Goal: Task Accomplishment & Management: Use online tool/utility

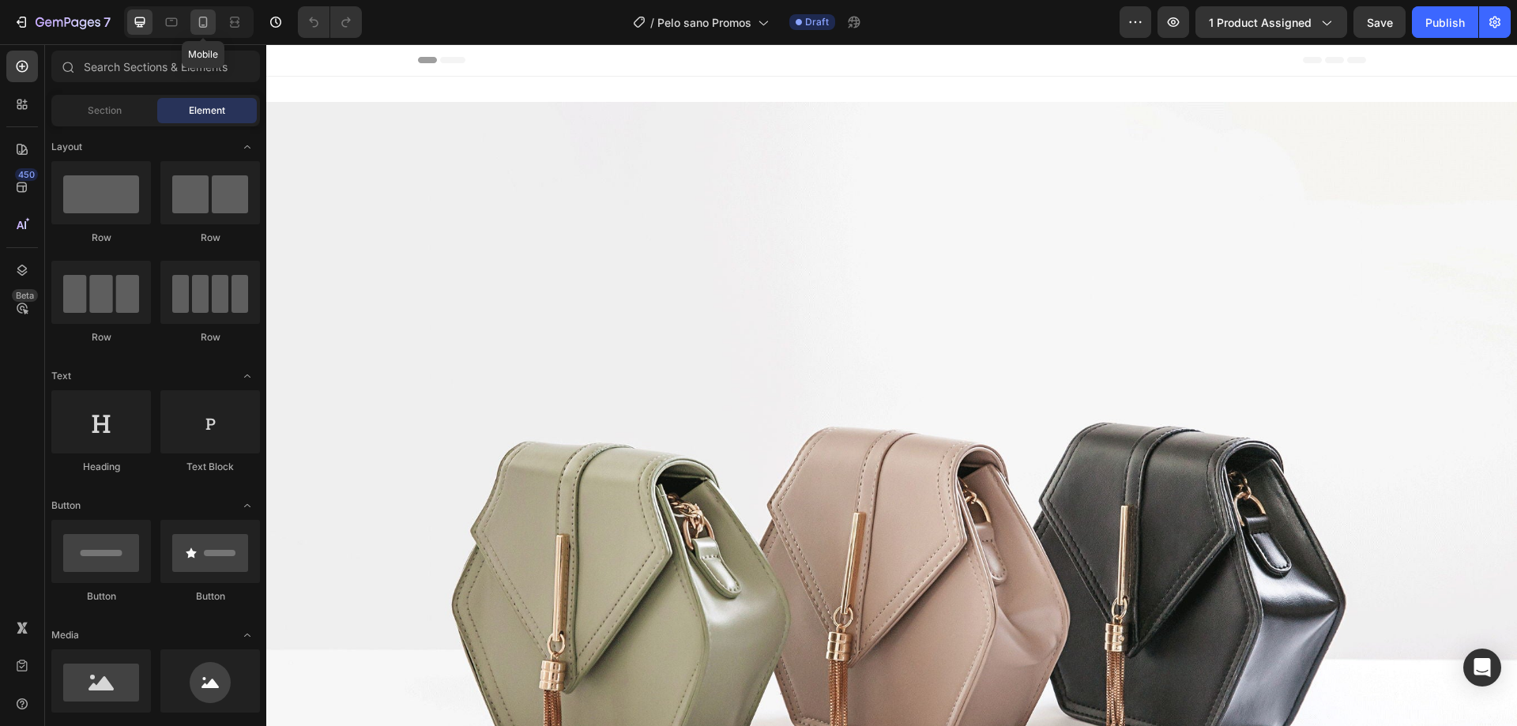
click at [214, 24] on div at bounding box center [202, 21] width 25 height 25
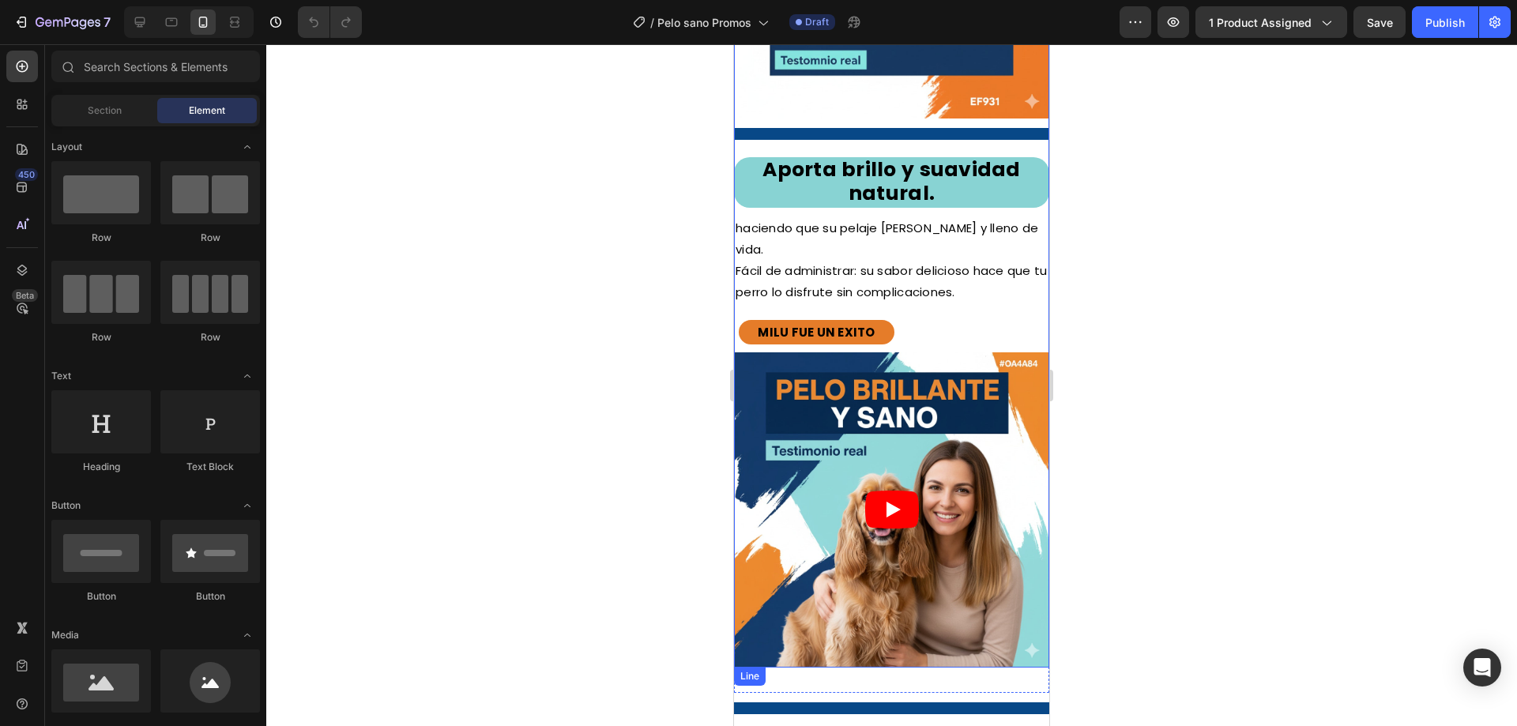
scroll to position [3082, 0]
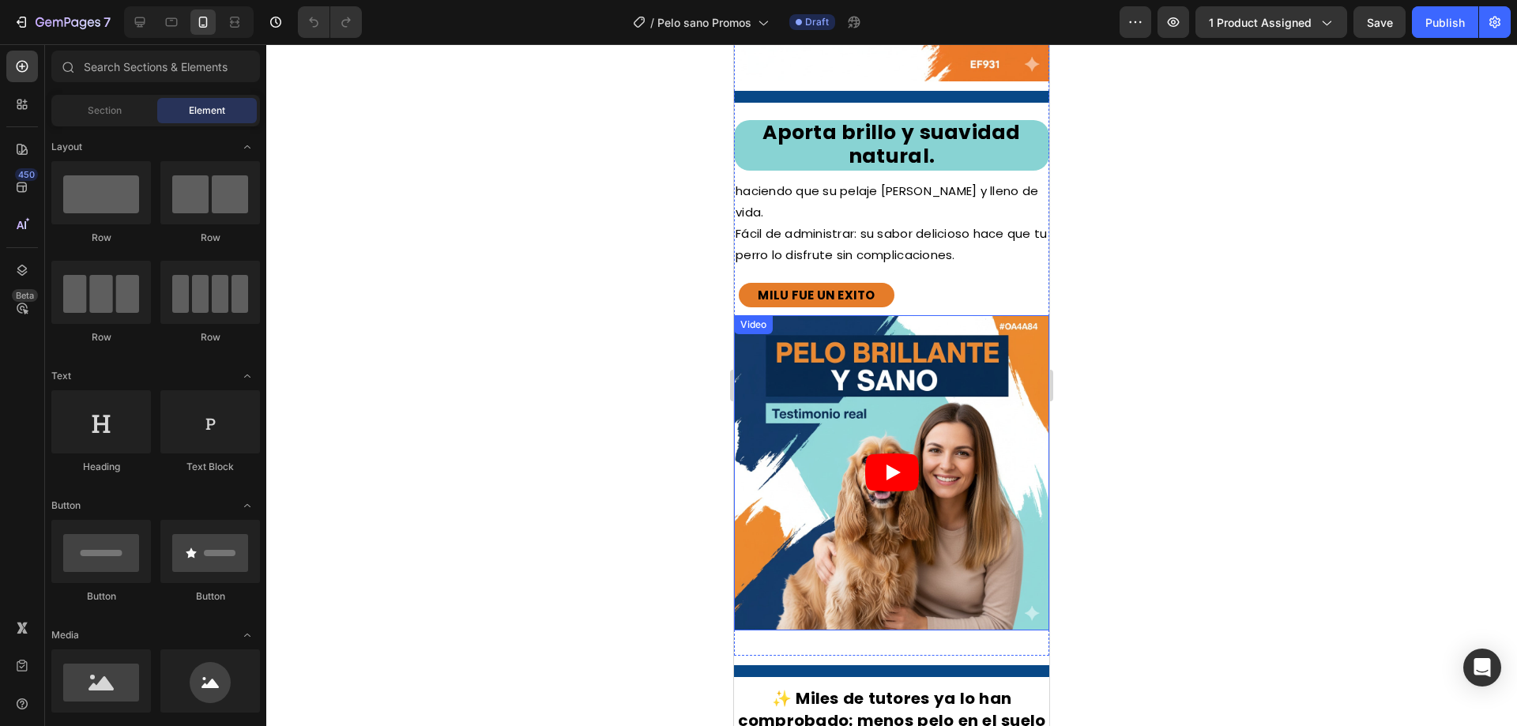
click at [875, 454] on icon "Play" at bounding box center [892, 473] width 54 height 38
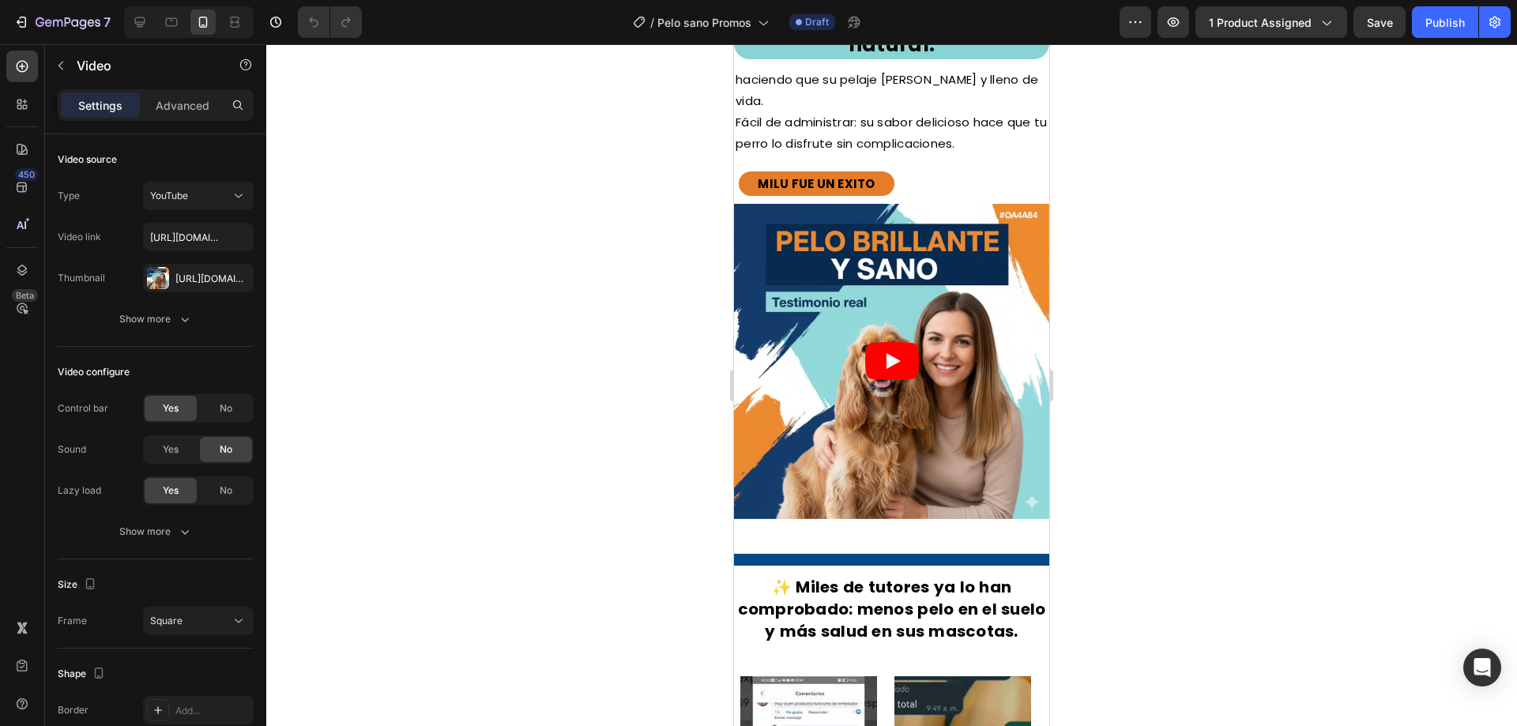
scroll to position [3161, 0]
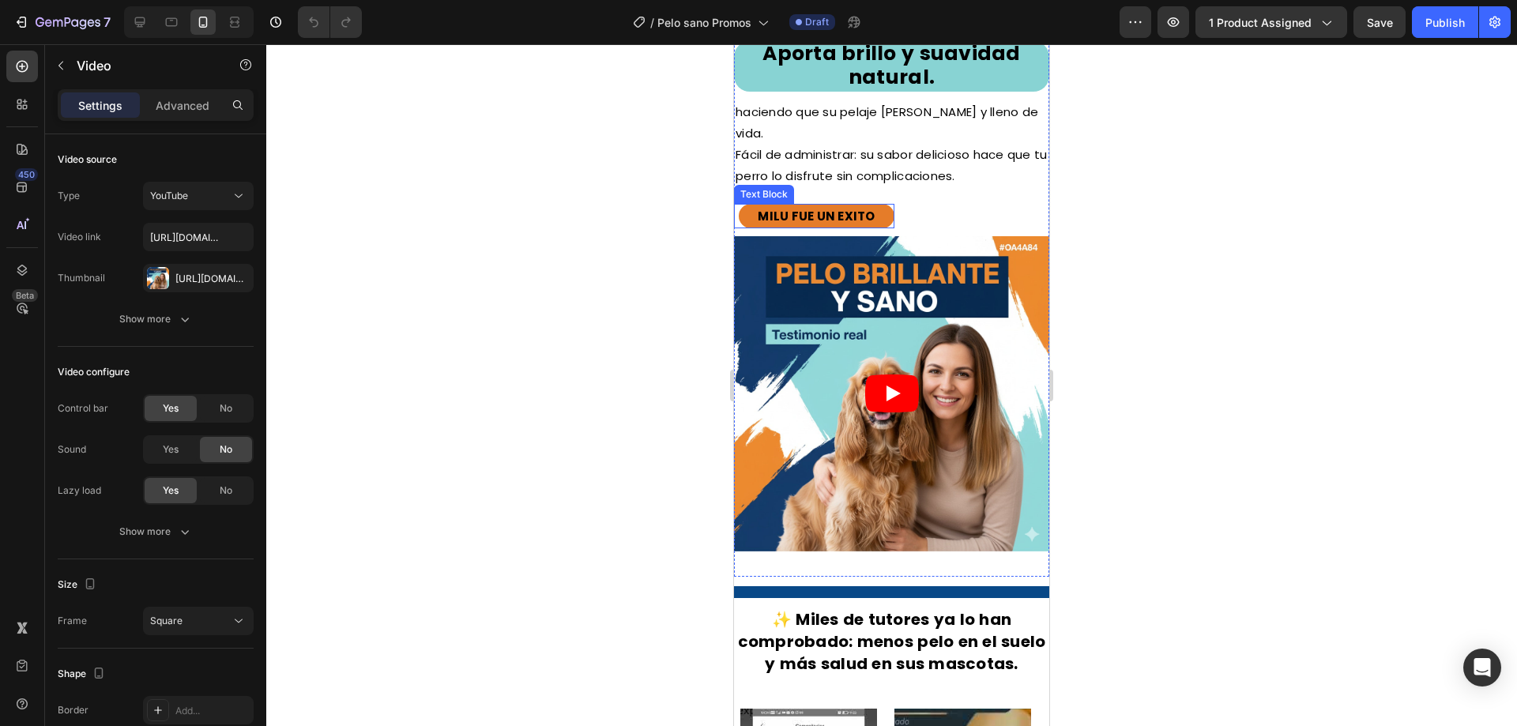
click at [840, 205] on p "MILU FUE UN EXITO" at bounding box center [816, 215] width 153 height 21
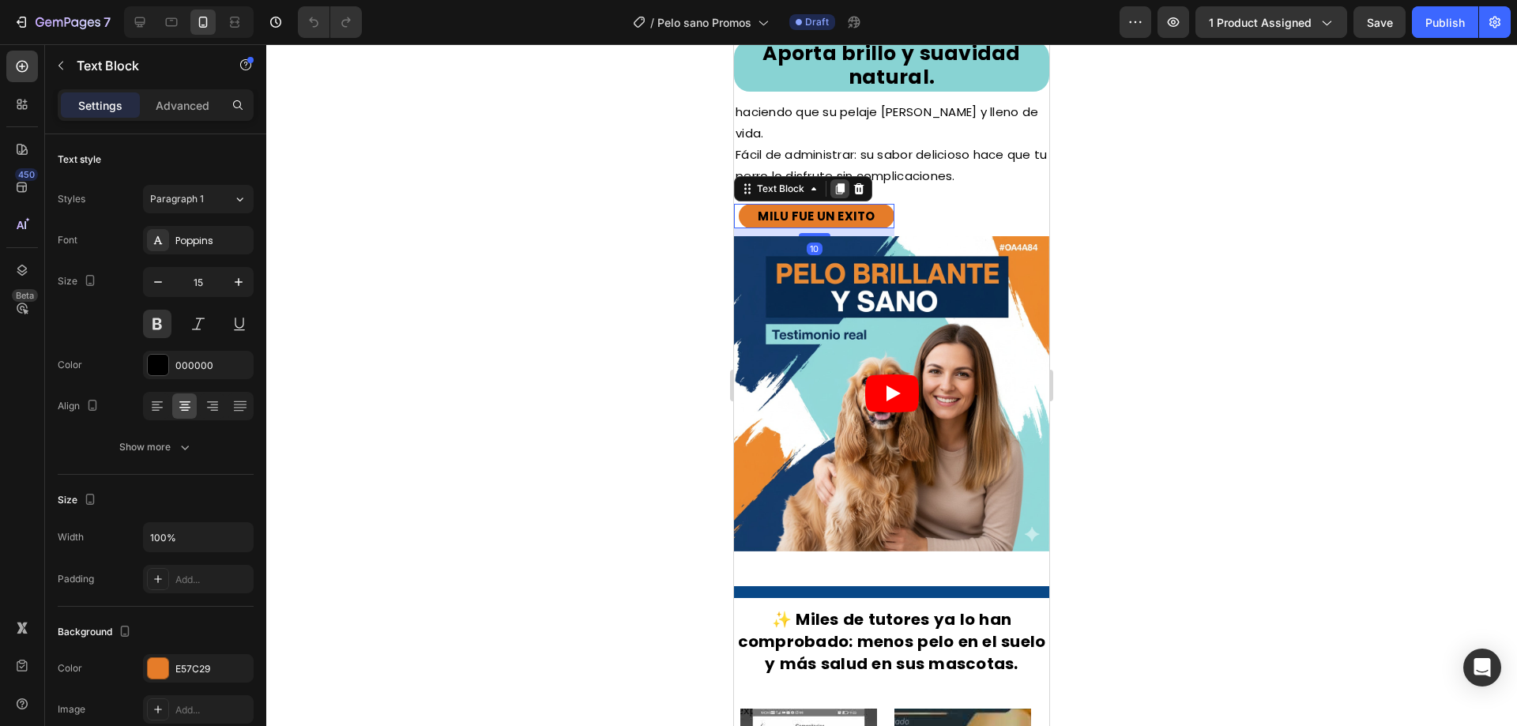
click at [842, 183] on icon at bounding box center [840, 188] width 9 height 11
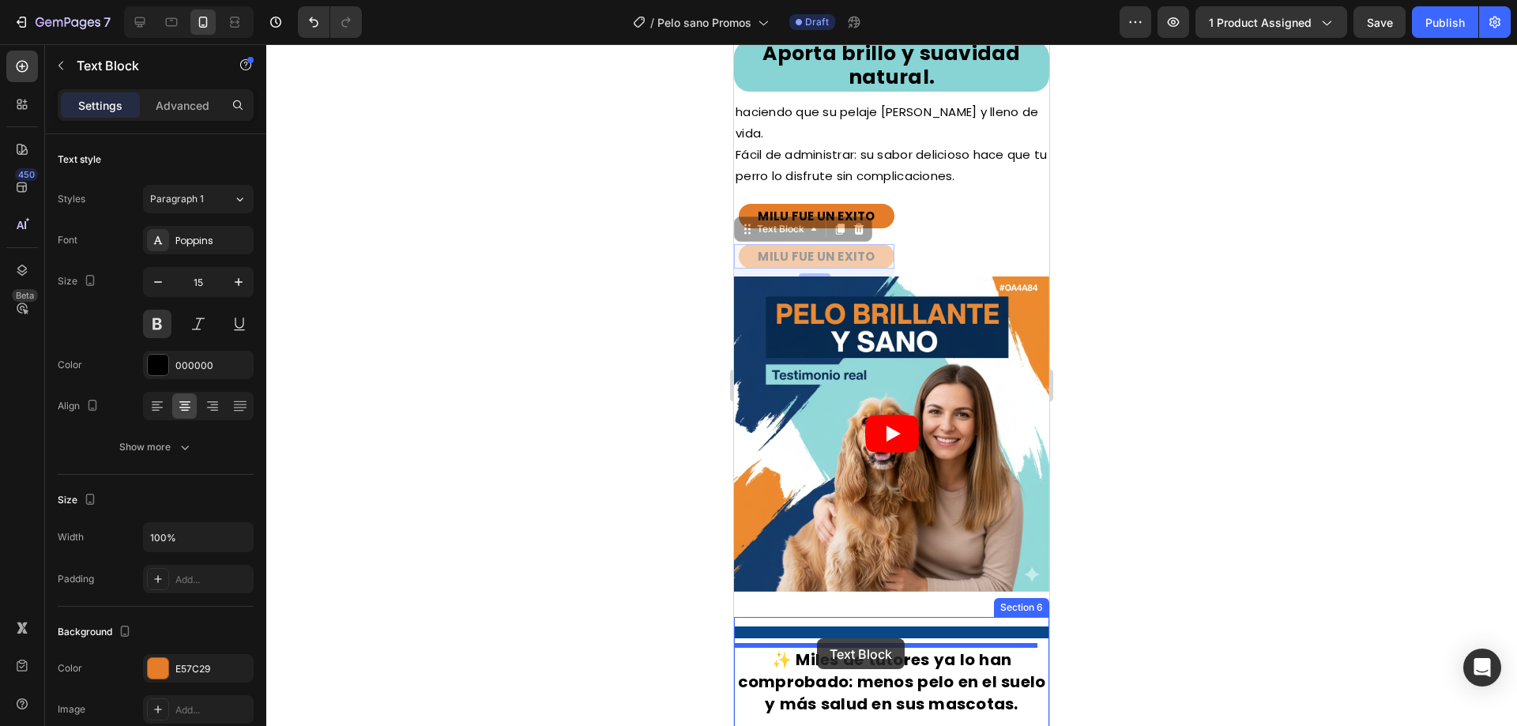
drag, startPoint x: 793, startPoint y: 168, endPoint x: 817, endPoint y: 638, distance: 470.7
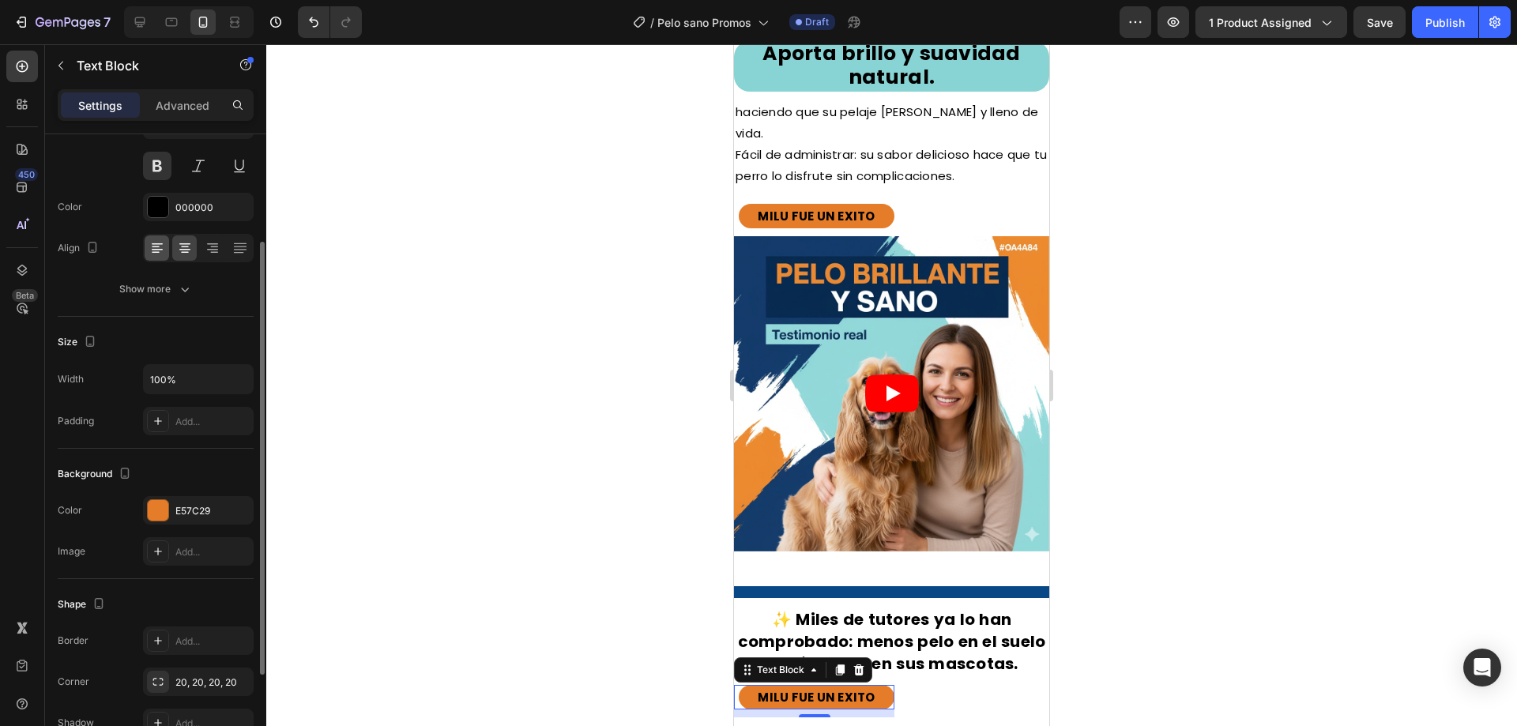
scroll to position [0, 0]
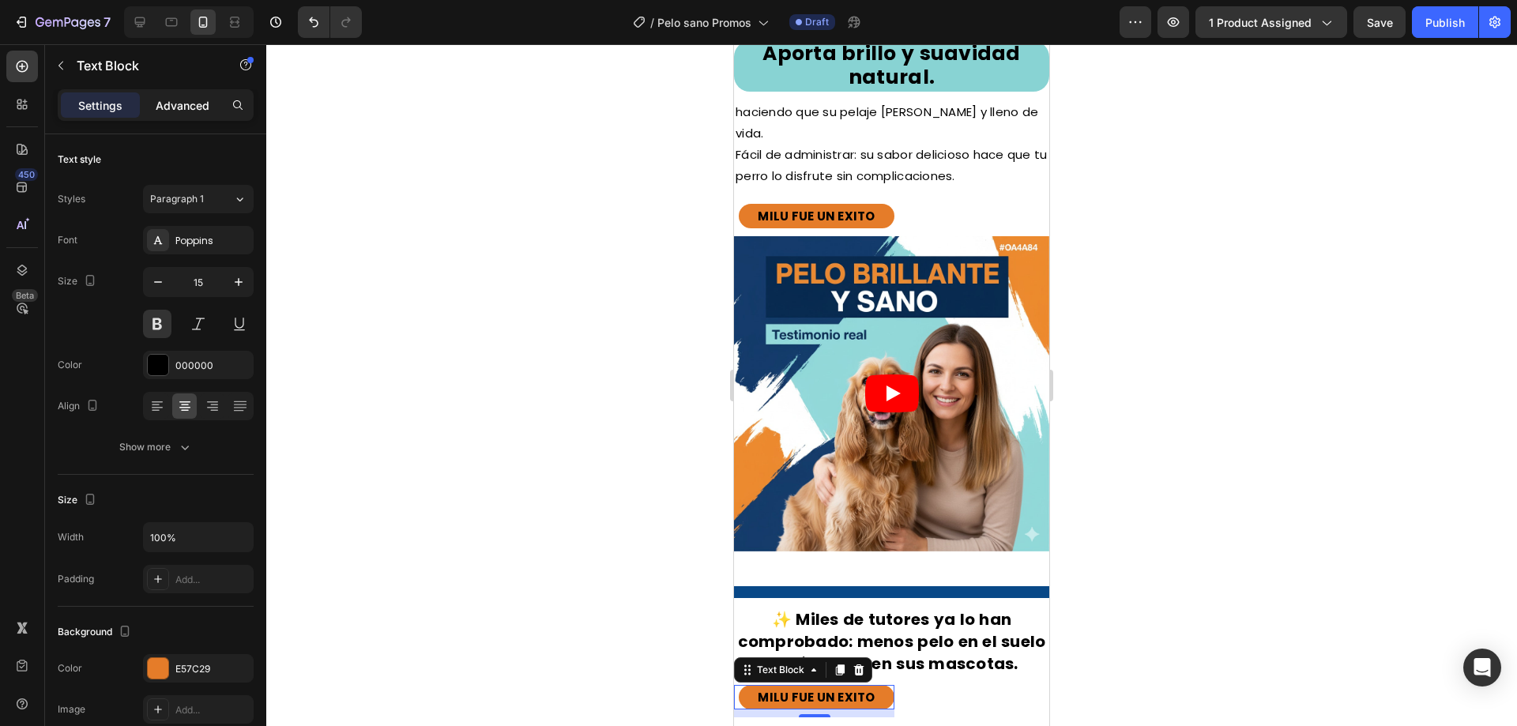
click at [201, 106] on p "Advanced" at bounding box center [183, 105] width 54 height 17
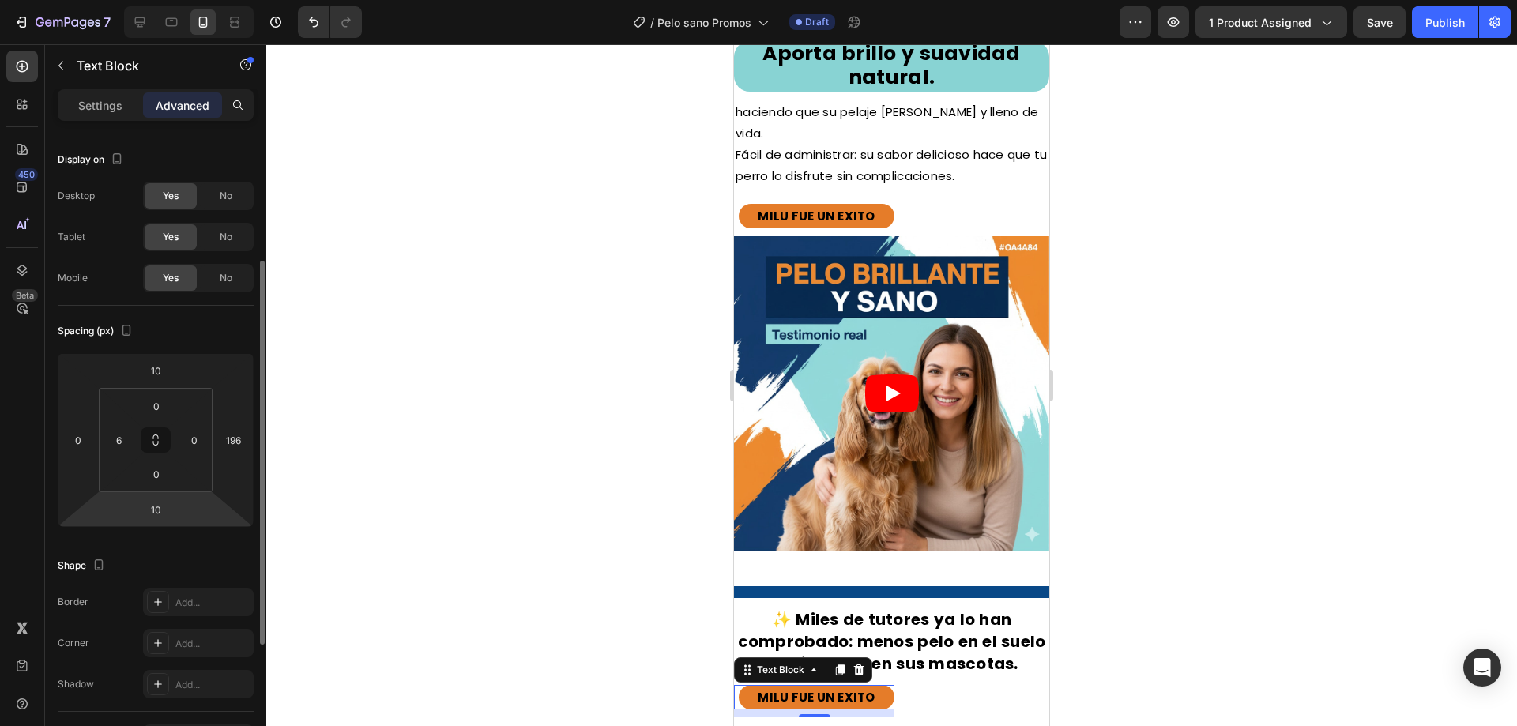
scroll to position [79, 0]
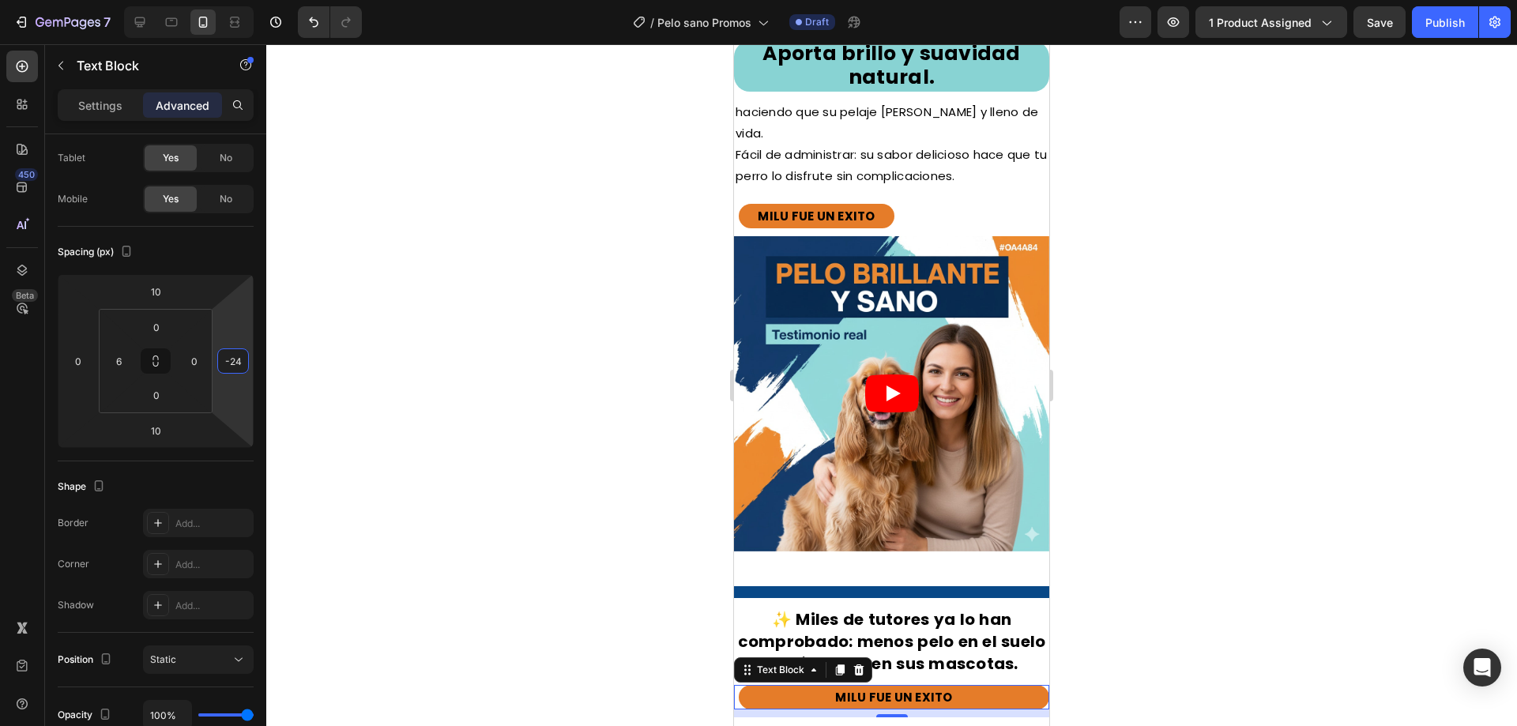
type input "-26"
drag, startPoint x: 235, startPoint y: 333, endPoint x: 244, endPoint y: 421, distance: 88.1
click at [244, 119] on html "7 Version history / Pelo sano Promos Draft Preview 1 product assigned Save Publ…" at bounding box center [758, 59] width 1517 height 119
click at [121, 108] on p "Settings" at bounding box center [100, 105] width 44 height 17
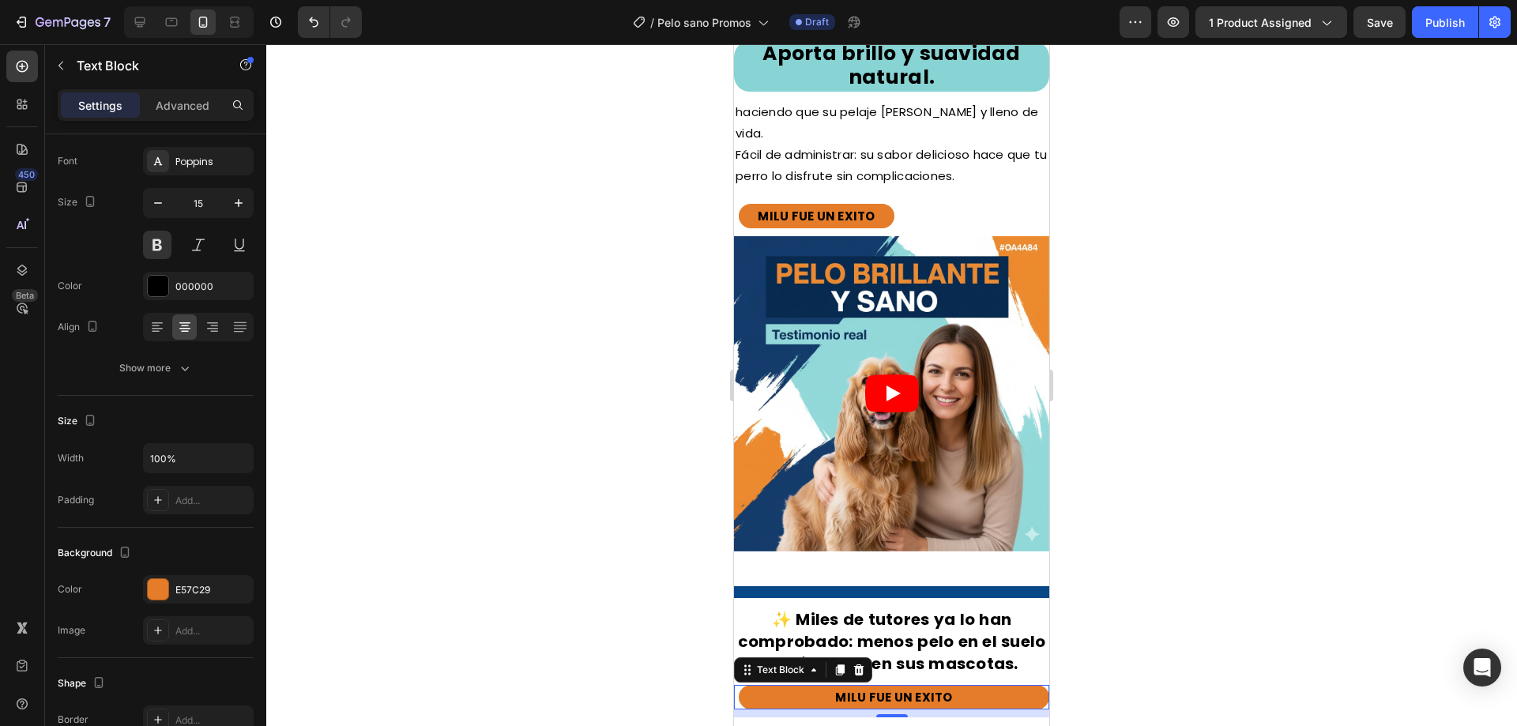
click at [870, 687] on p "MILU FUE UN EXITO" at bounding box center [893, 697] width 307 height 21
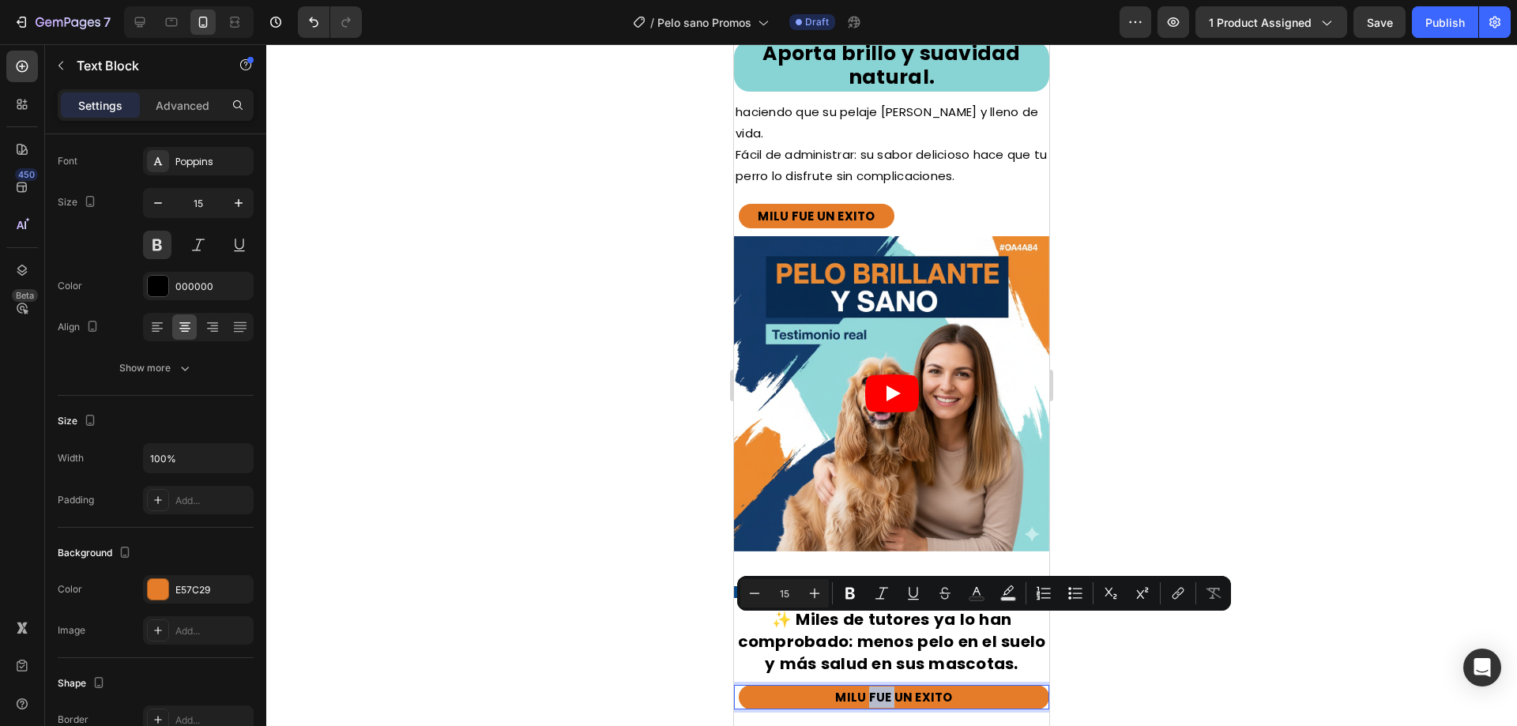
click at [870, 687] on p "MILU FUE UN EXITO" at bounding box center [893, 697] width 307 height 21
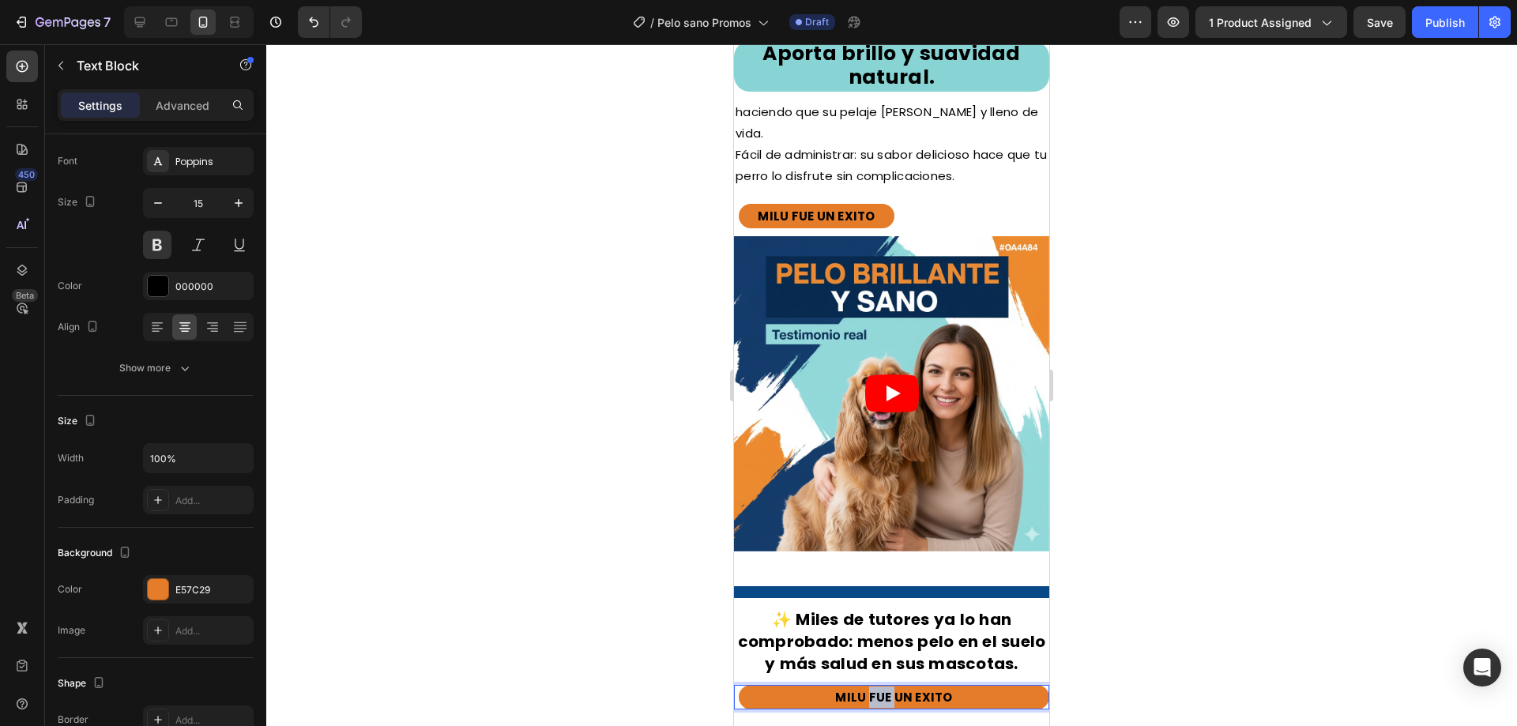
click at [870, 687] on p "MILU FUE UN EXITO" at bounding box center [893, 697] width 307 height 21
click at [1161, 571] on div at bounding box center [891, 385] width 1251 height 682
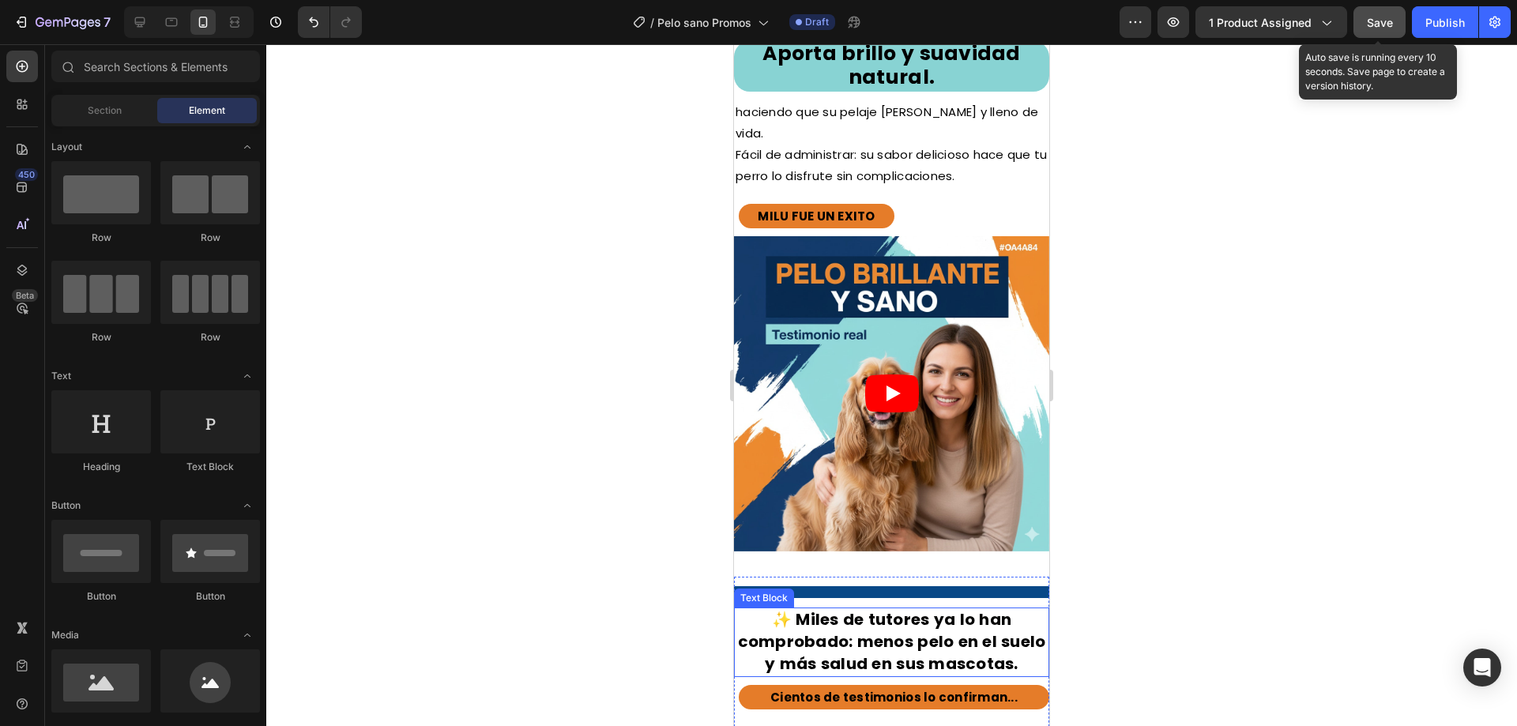
click at [1383, 24] on span "Save" at bounding box center [1380, 22] width 26 height 13
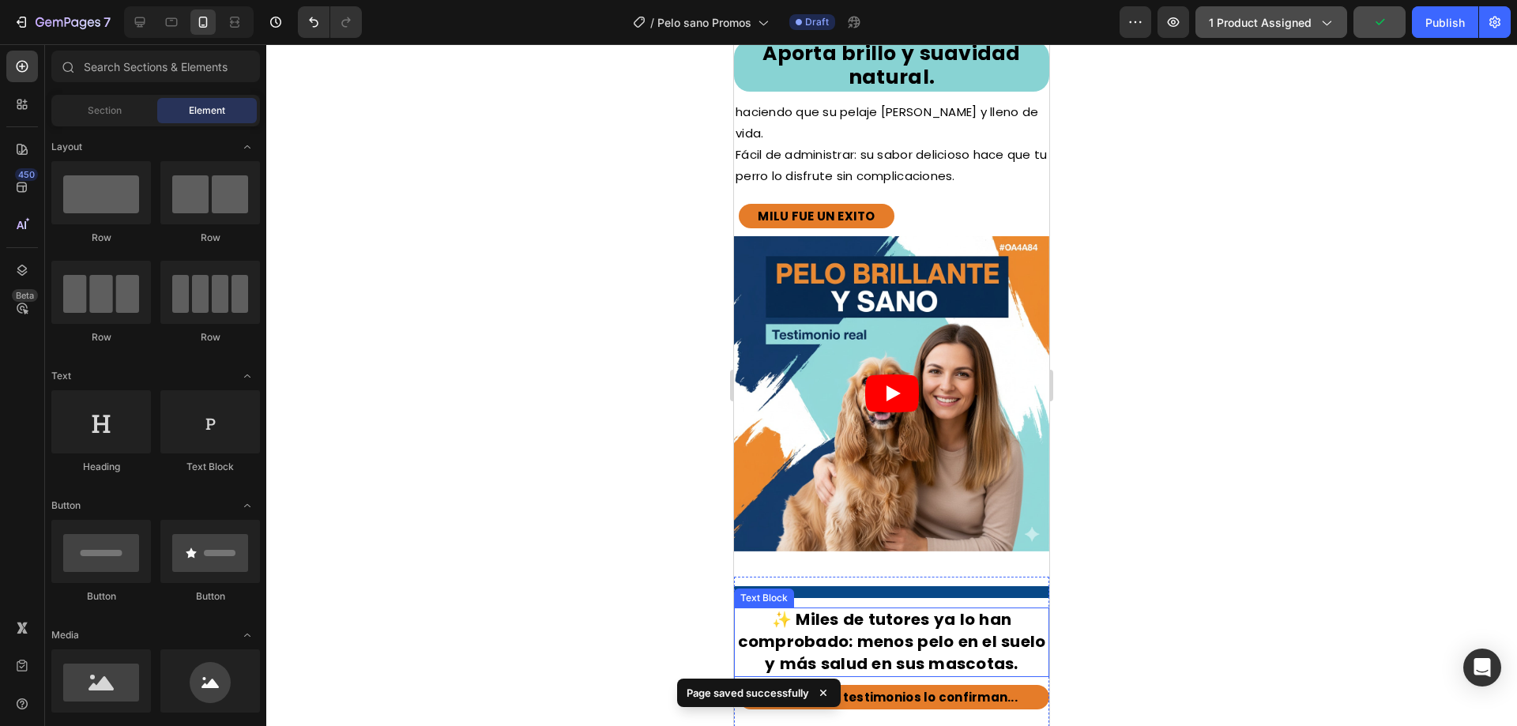
click at [1304, 20] on span "1 product assigned" at bounding box center [1260, 22] width 103 height 17
click at [1432, 183] on div at bounding box center [891, 385] width 1251 height 682
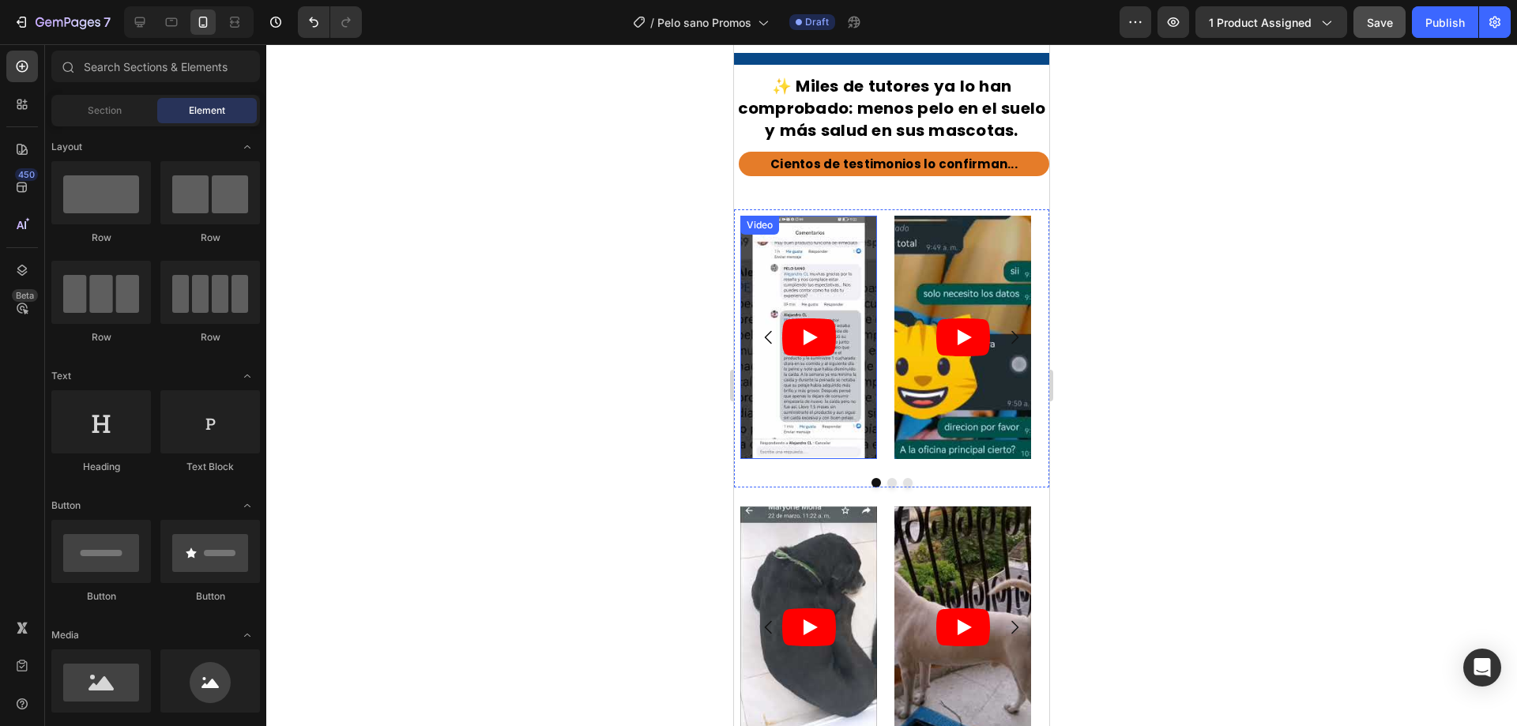
scroll to position [3477, 0]
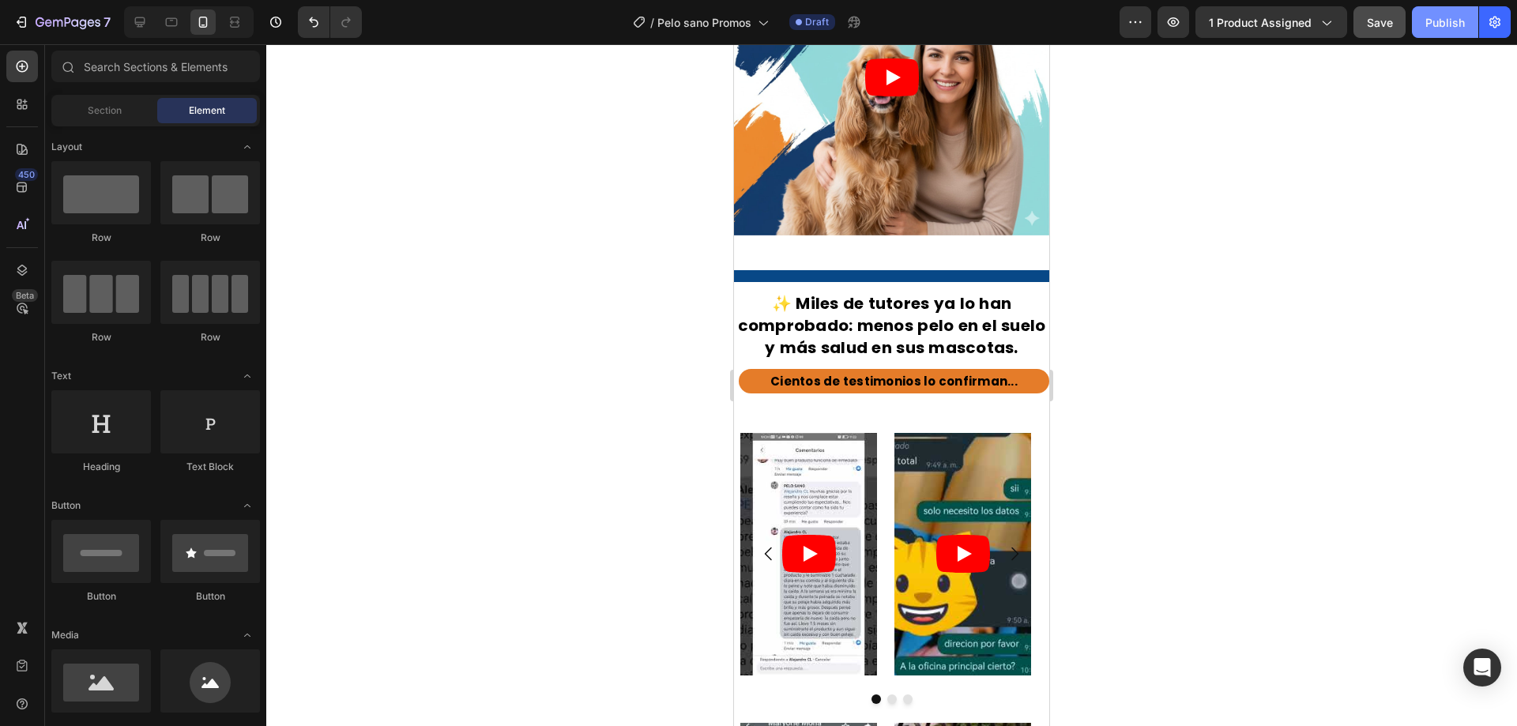
click at [1443, 35] on button "Publish" at bounding box center [1445, 22] width 66 height 32
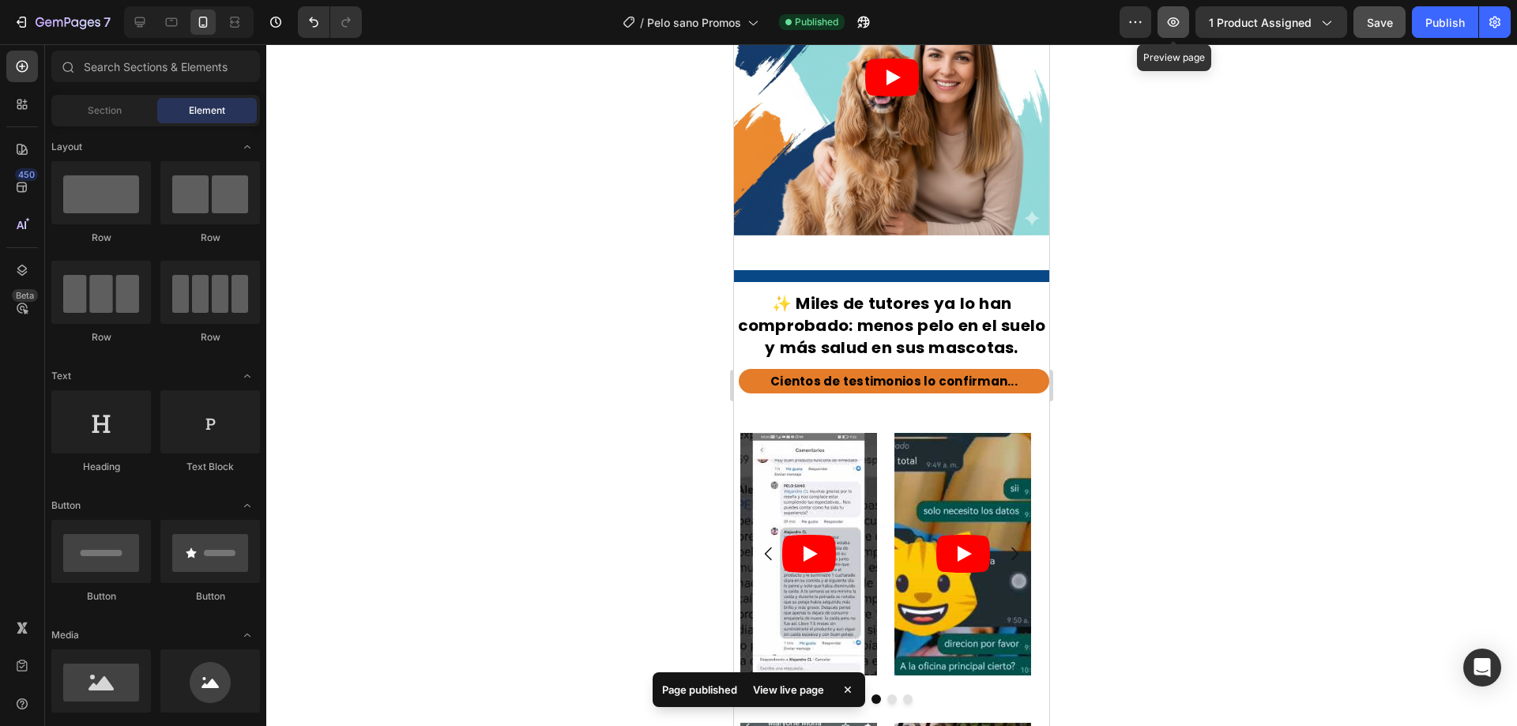
click at [1167, 27] on icon "button" at bounding box center [1173, 22] width 16 height 16
click at [1176, 23] on icon "button" at bounding box center [1173, 22] width 16 height 16
click at [1181, 25] on icon "button" at bounding box center [1173, 22] width 16 height 16
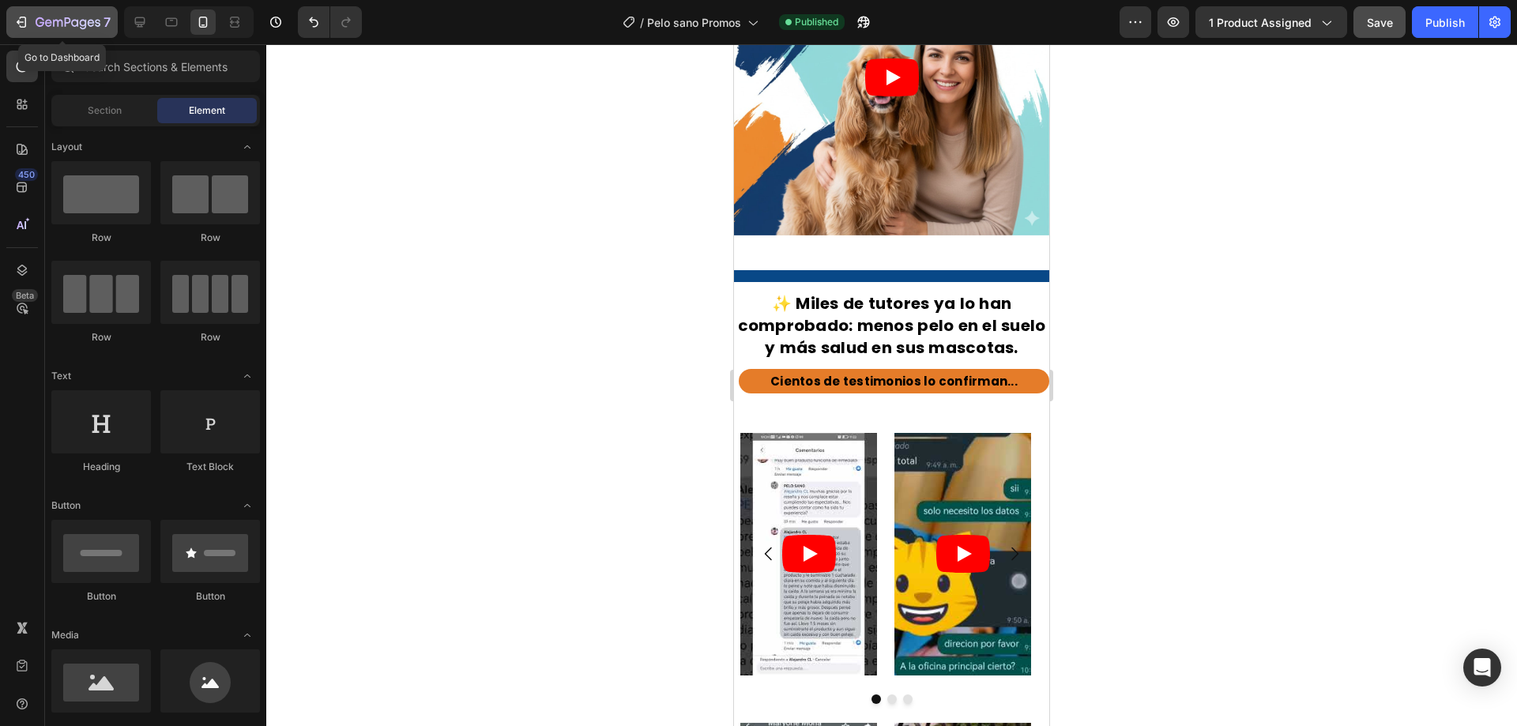
click at [36, 25] on icon "button" at bounding box center [68, 23] width 65 height 13
